Goal: Task Accomplishment & Management: Complete application form

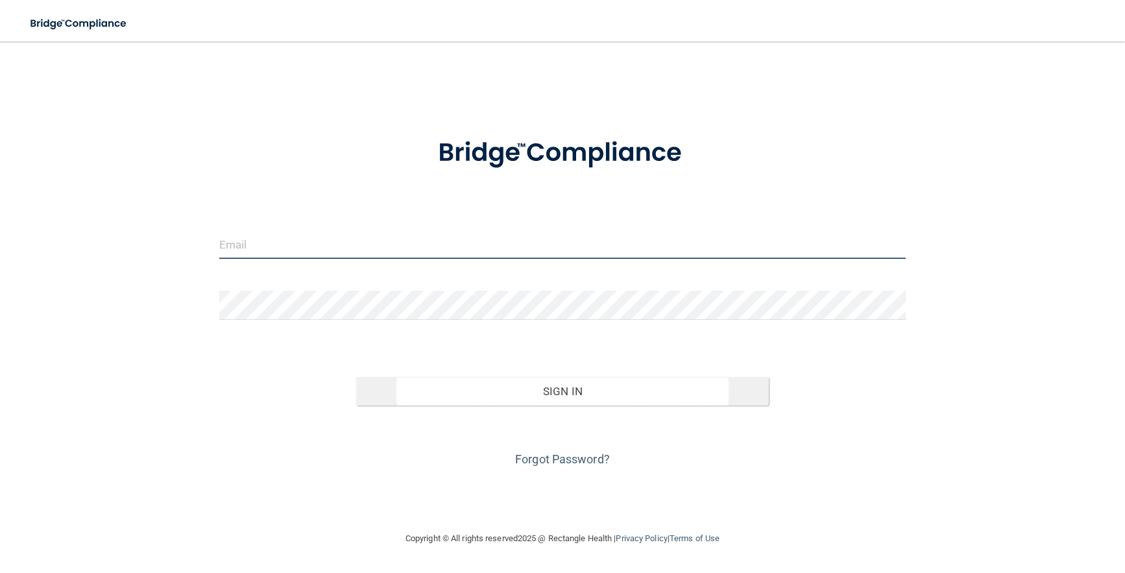
type input "[EMAIL_ADDRESS][DOMAIN_NAME]"
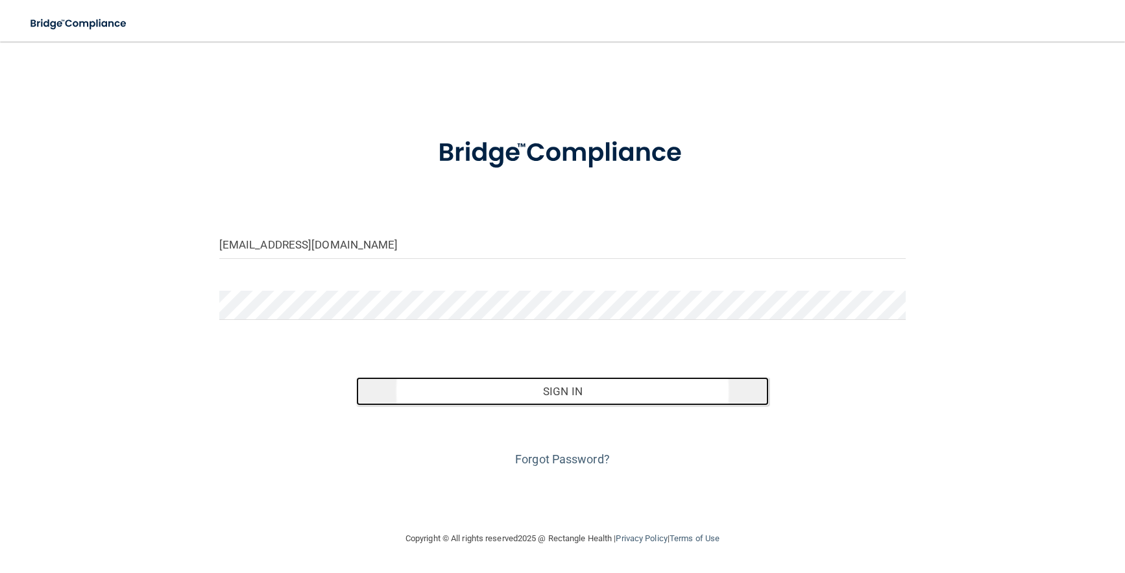
click at [553, 394] on button "Sign In" at bounding box center [562, 391] width 412 height 29
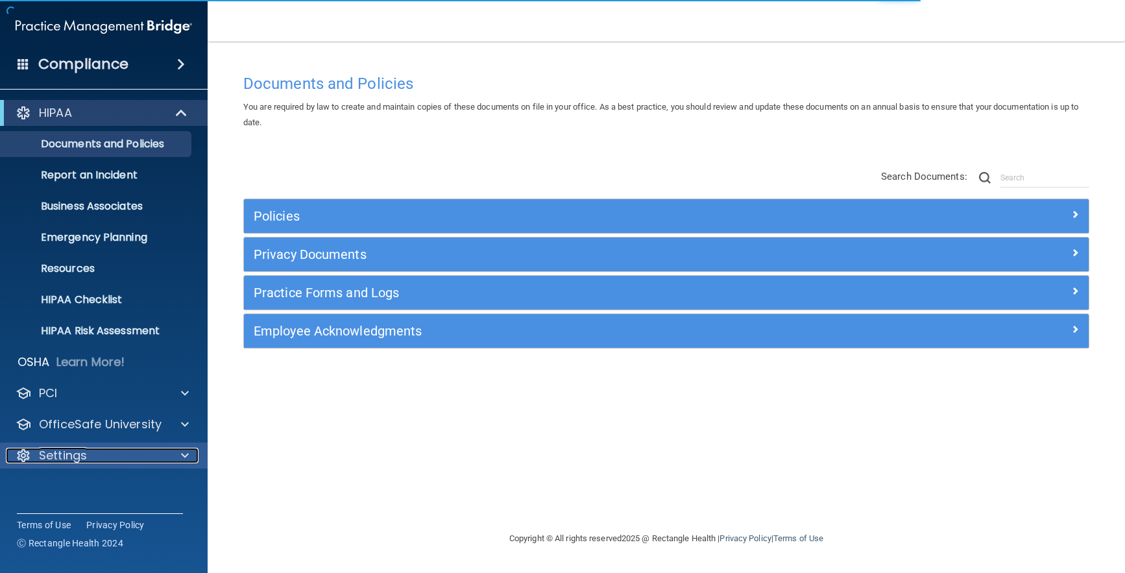
click at [61, 458] on p "Settings" at bounding box center [63, 456] width 48 height 16
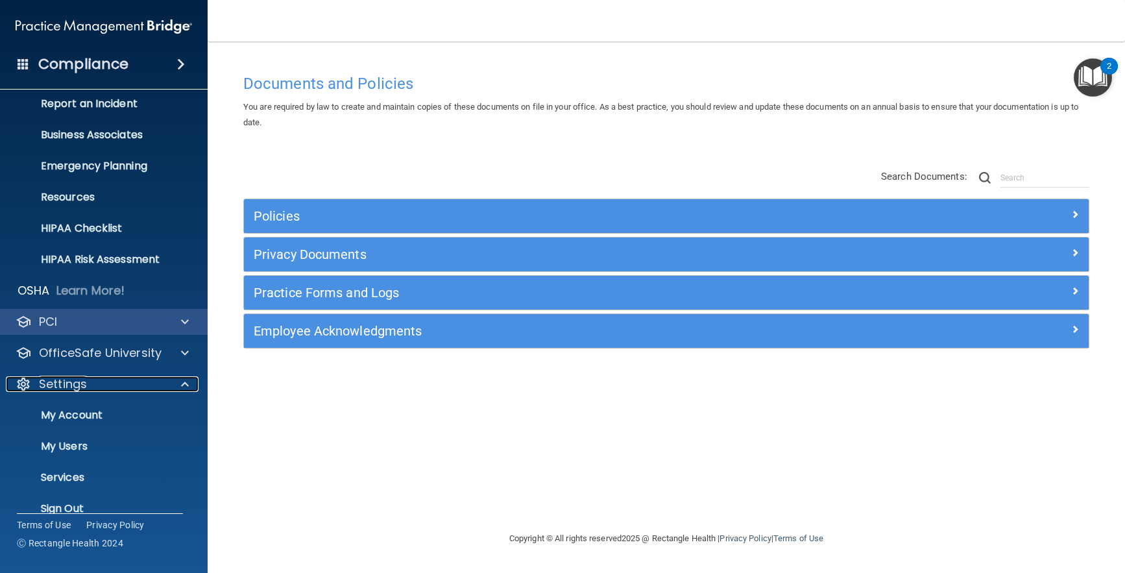
scroll to position [90, 0]
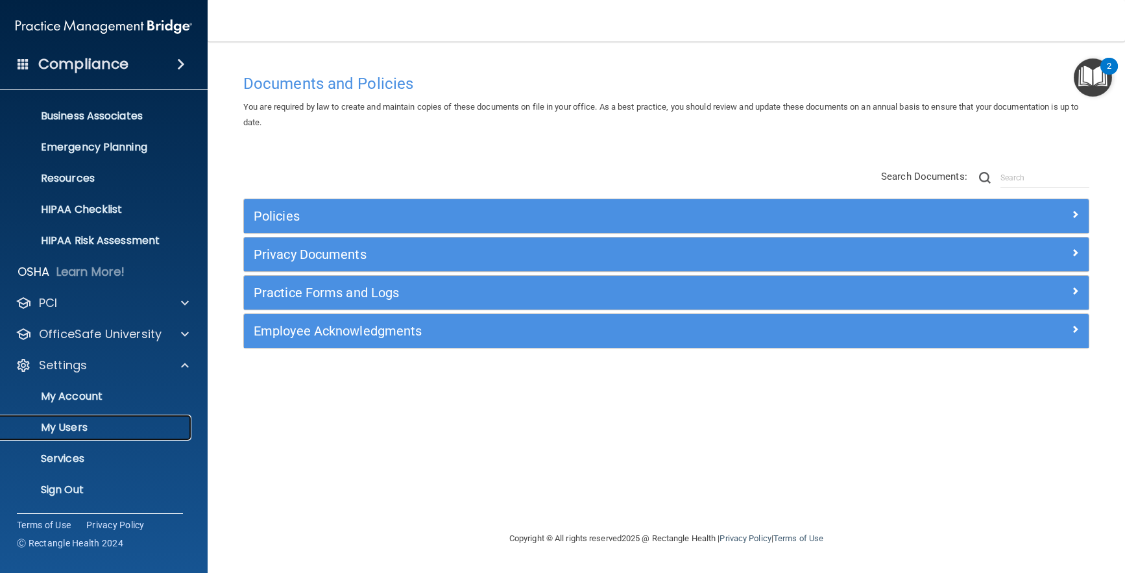
click at [68, 426] on p "My Users" at bounding box center [96, 427] width 177 height 13
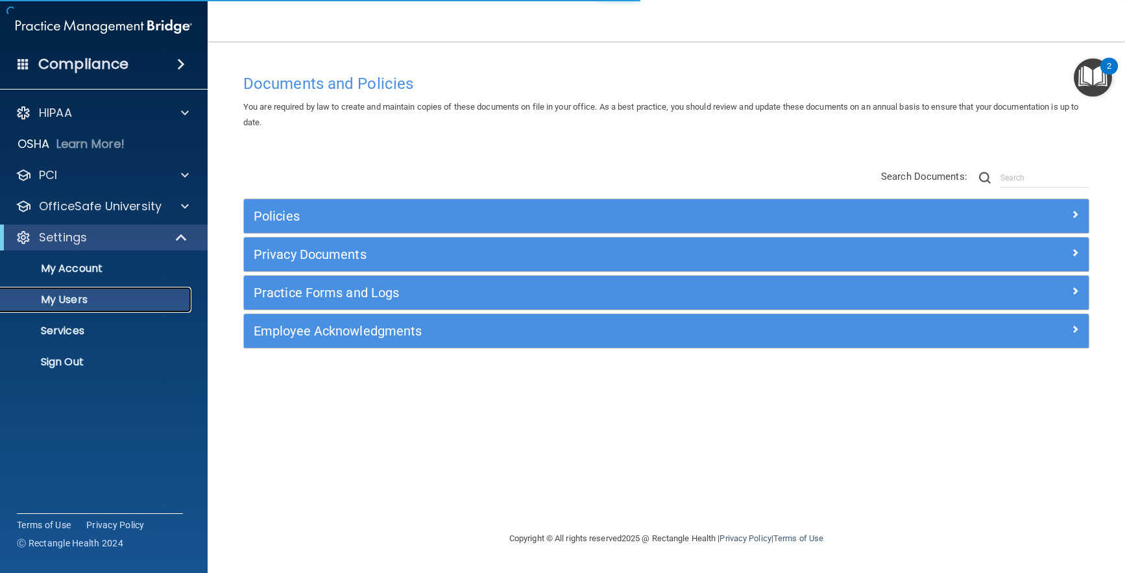
click at [91, 295] on p "My Users" at bounding box center [96, 299] width 177 height 13
select select "20"
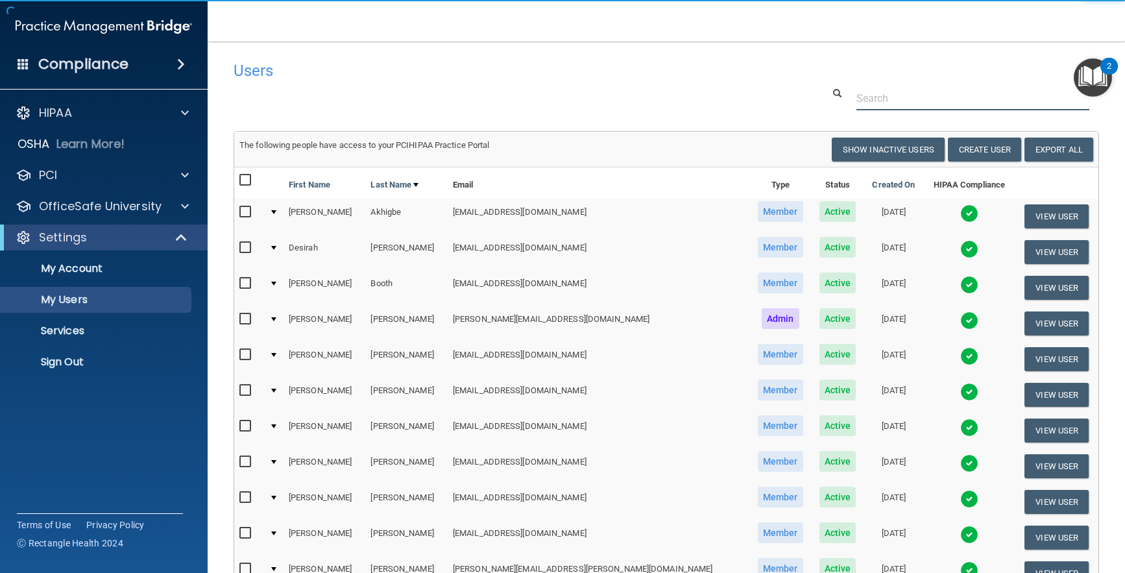
click at [954, 98] on input "text" at bounding box center [973, 98] width 233 height 24
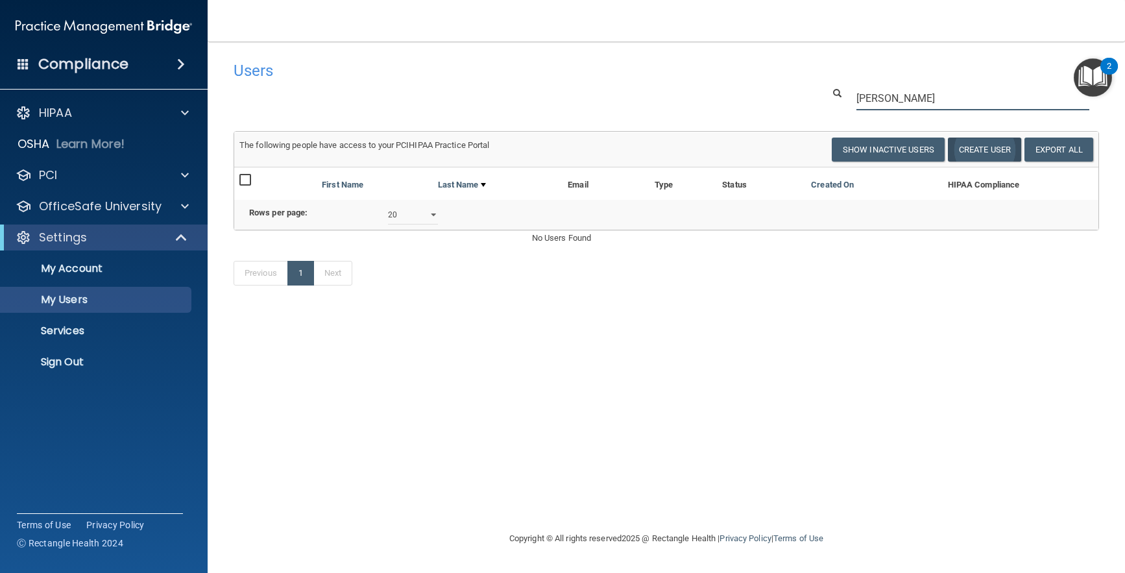
type input "[PERSON_NAME]"
click at [991, 145] on button "Create User" at bounding box center [984, 150] width 73 height 24
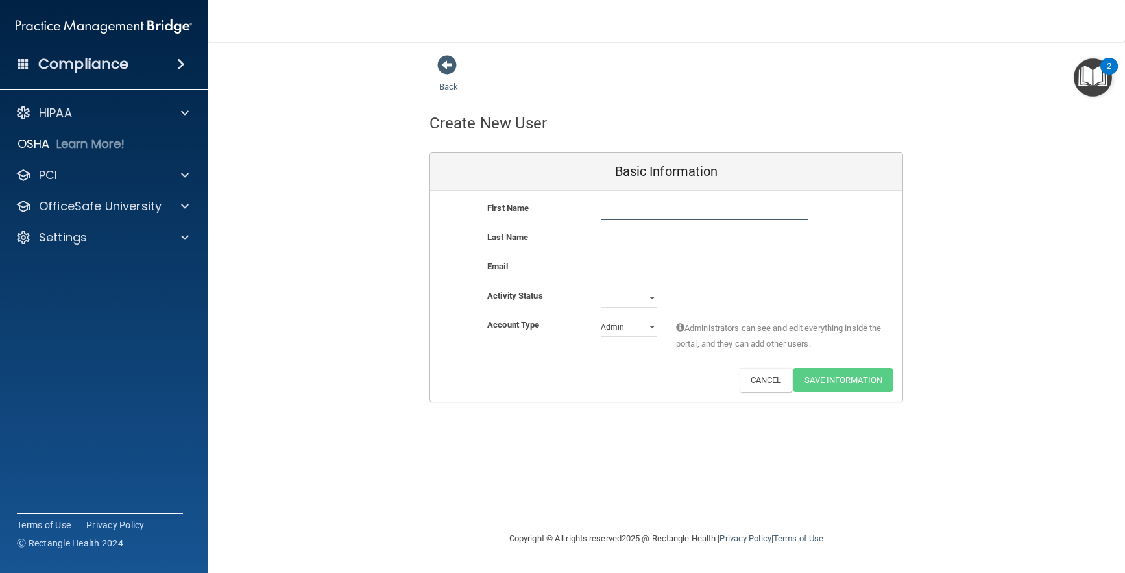
drag, startPoint x: 630, startPoint y: 212, endPoint x: 637, endPoint y: 212, distance: 7.2
click at [630, 212] on input "text" at bounding box center [704, 210] width 207 height 19
type input "Martess"
type input "Black"
click at [626, 268] on input "email" at bounding box center [704, 268] width 207 height 19
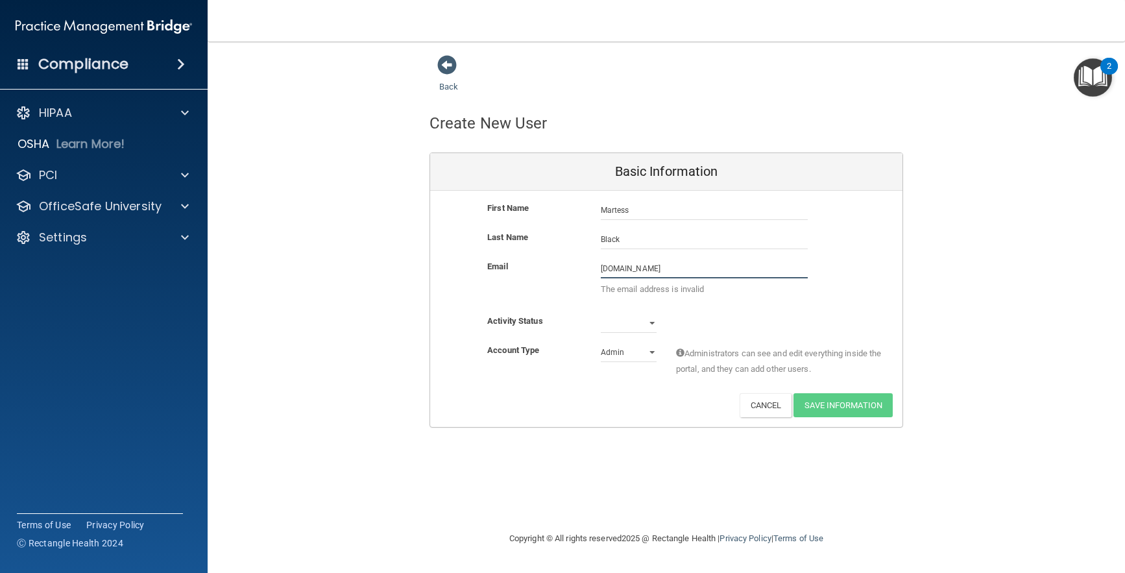
type input "[DOMAIN_NAME]"
click at [647, 326] on select "Active Inactive" at bounding box center [629, 322] width 56 height 19
select select "active"
click at [601, 313] on select "Active Inactive" at bounding box center [629, 322] width 56 height 19
click at [651, 347] on select "Admin Member" at bounding box center [629, 352] width 56 height 19
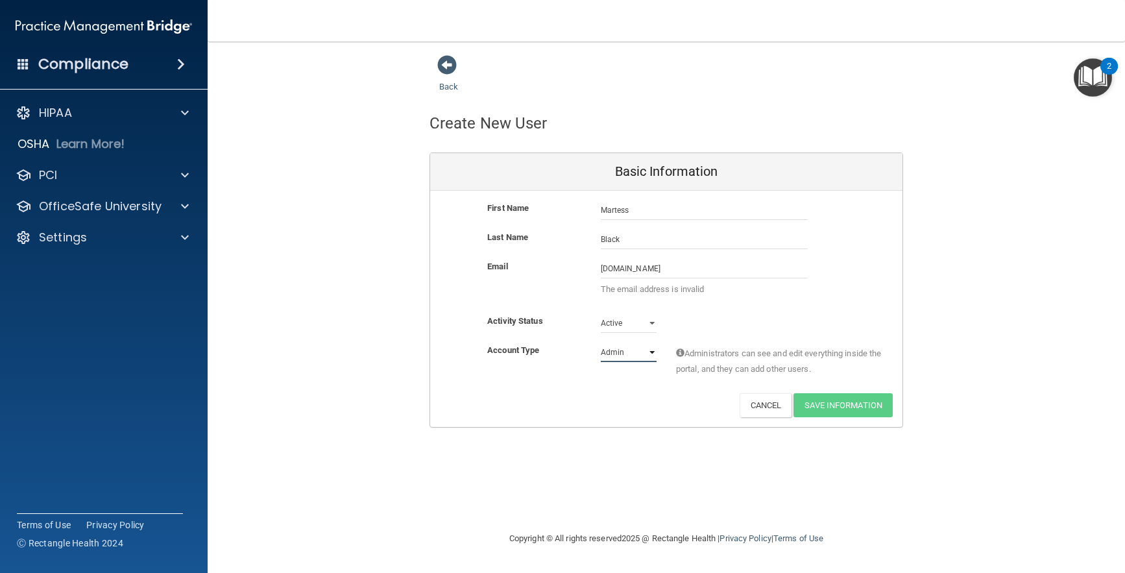
select select "practice_member"
click at [601, 343] on select "Admin Member" at bounding box center [629, 352] width 56 height 19
click at [654, 267] on input "[DOMAIN_NAME]" at bounding box center [704, 268] width 207 height 19
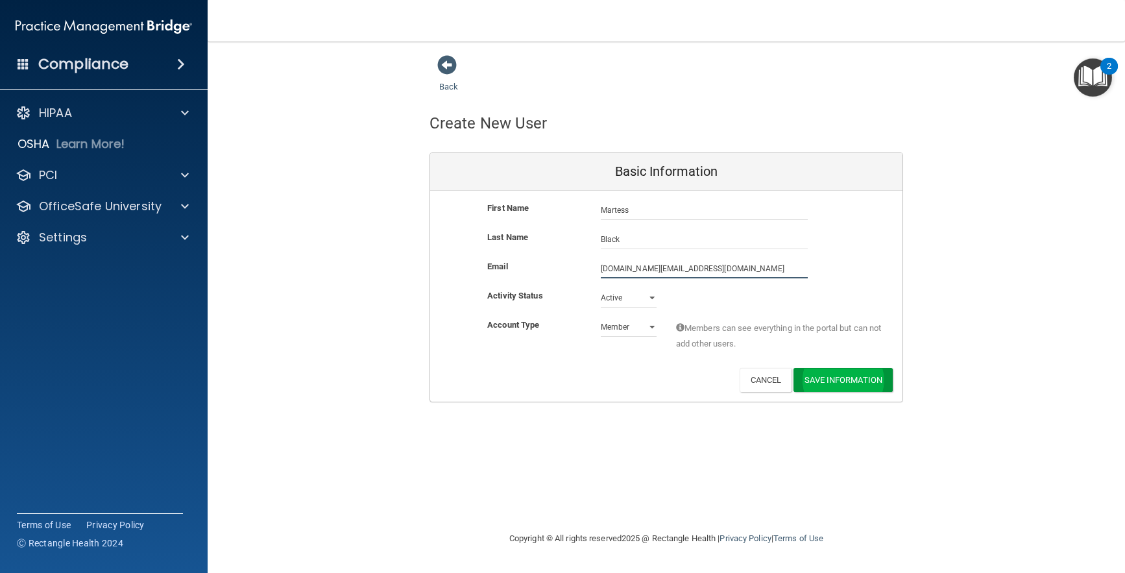
type input "[DOMAIN_NAME][EMAIL_ADDRESS][DOMAIN_NAME]"
click at [853, 387] on button "Save Information" at bounding box center [843, 383] width 99 height 24
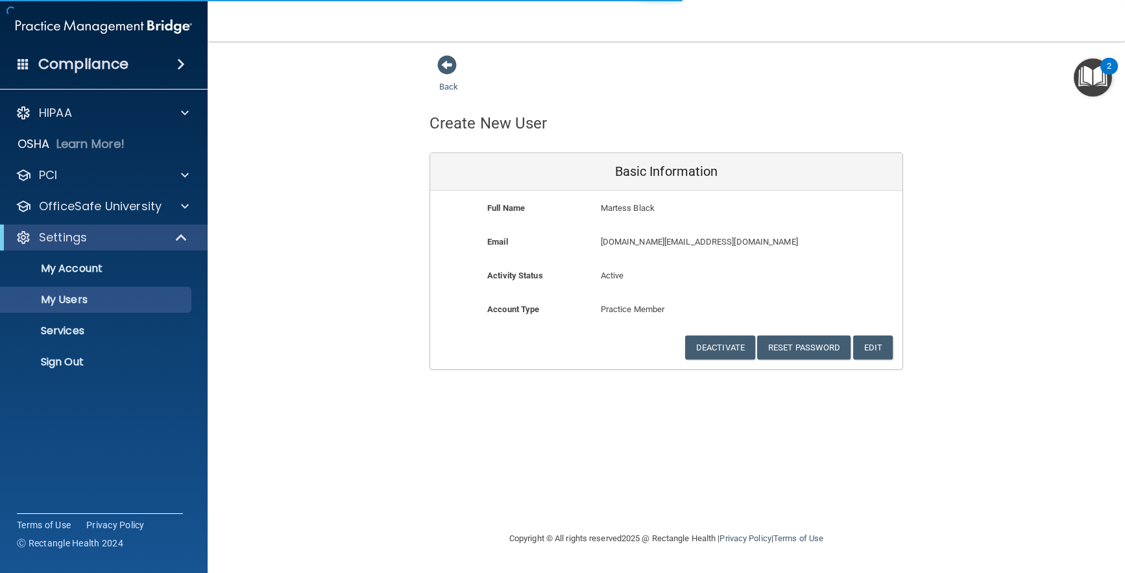
select select "20"
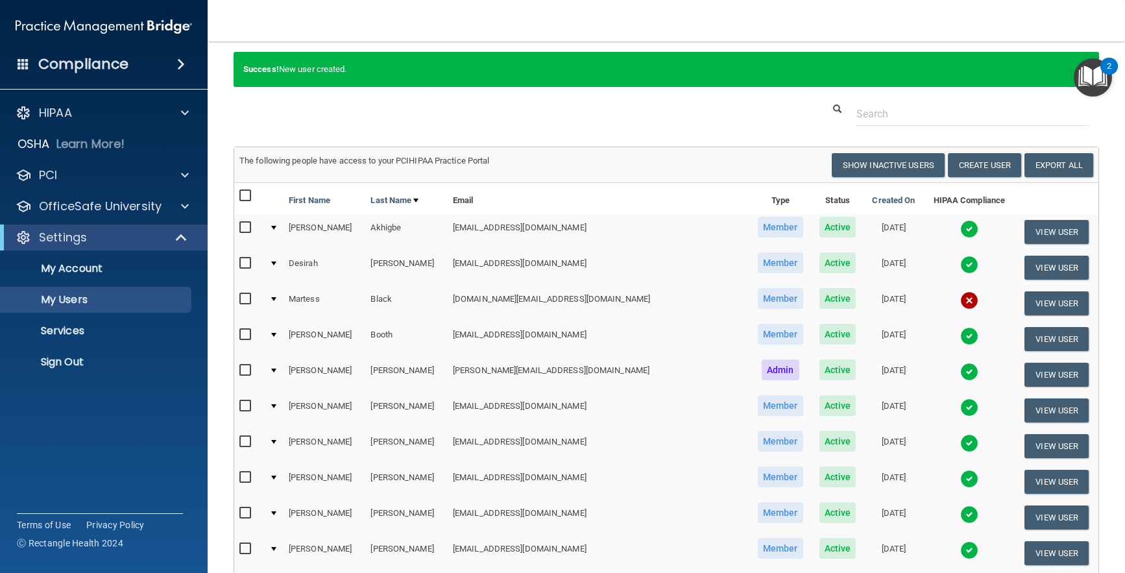
scroll to position [65, 0]
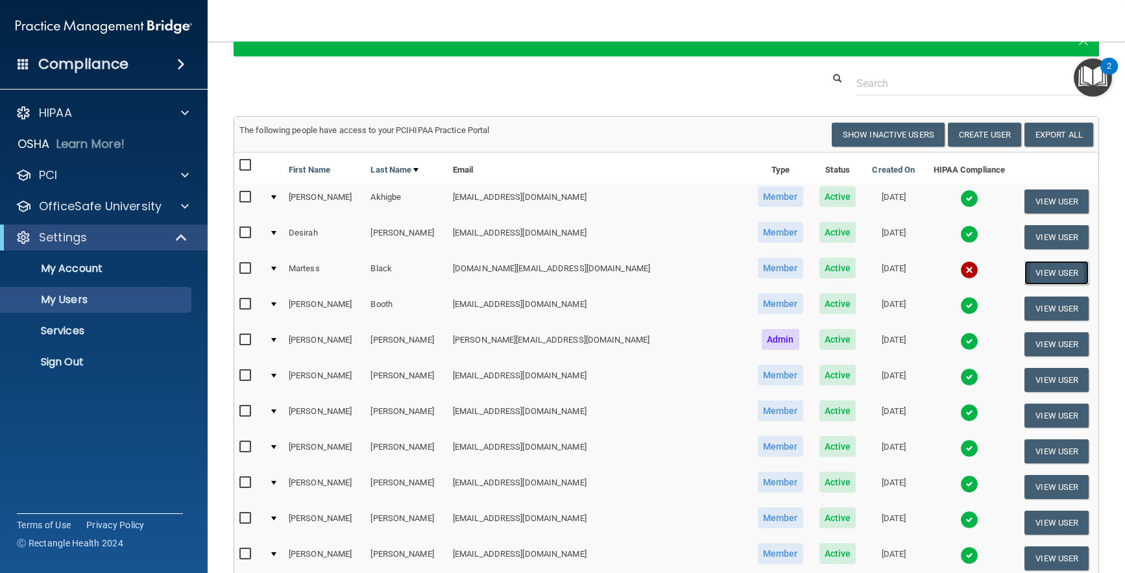
click at [1025, 272] on button "View User" at bounding box center [1057, 273] width 64 height 24
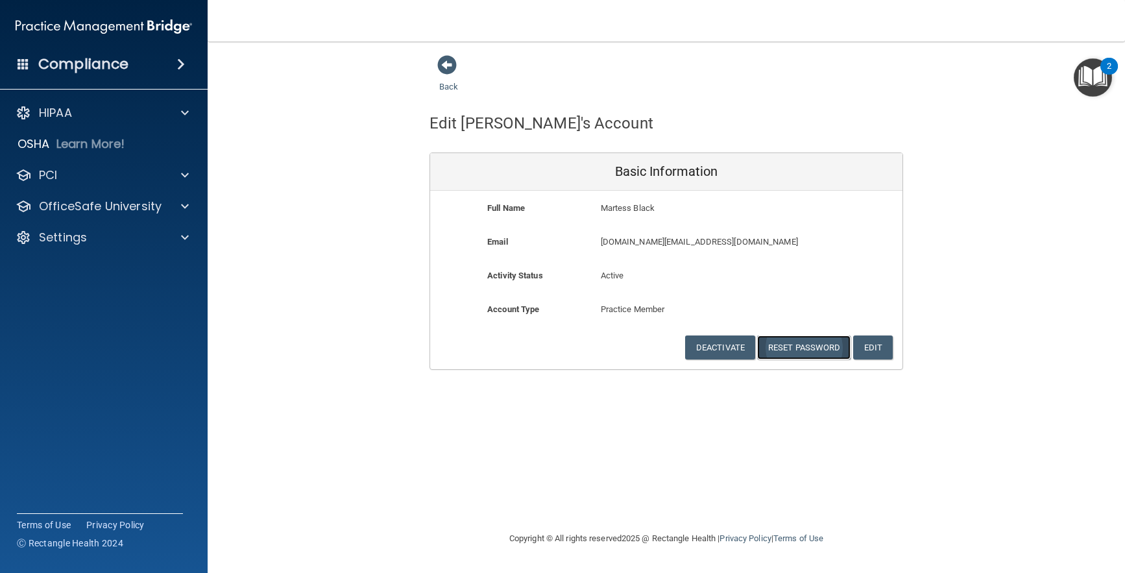
click at [801, 340] on button "Reset Password" at bounding box center [803, 347] width 93 height 24
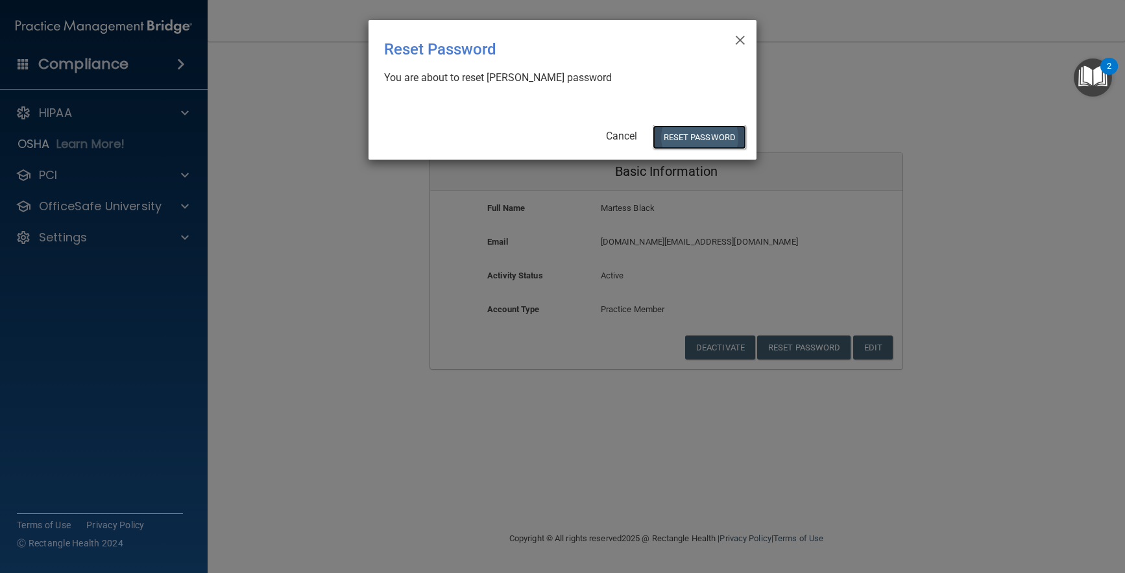
click at [688, 138] on button "Reset Password" at bounding box center [699, 137] width 93 height 24
click at [709, 135] on button "Reset Password" at bounding box center [699, 137] width 93 height 24
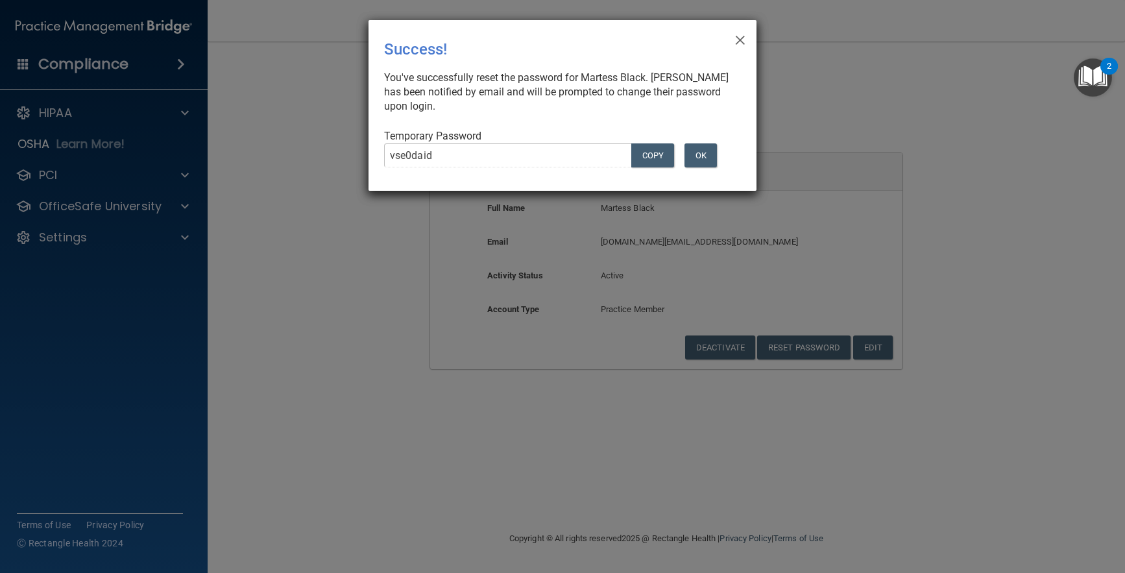
click at [647, 156] on body "Compliance HIPAA Documents and Policies Report an Incident Business Associates …" at bounding box center [562, 286] width 1125 height 573
click at [652, 152] on button "COPY" at bounding box center [652, 155] width 43 height 24
click at [740, 39] on span "×" at bounding box center [741, 38] width 12 height 26
click at [738, 38] on span "×" at bounding box center [741, 38] width 12 height 26
